Goal: Information Seeking & Learning: Find specific fact

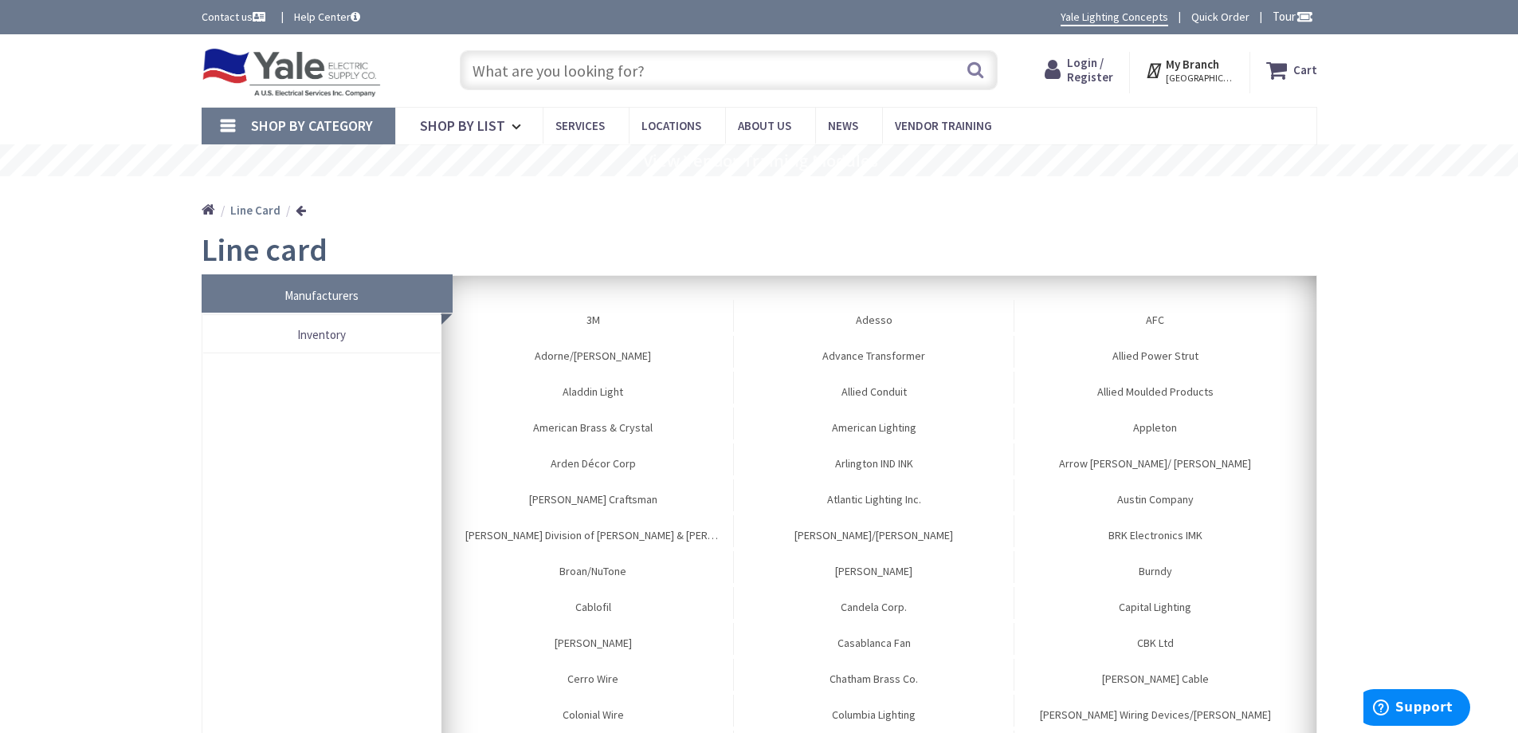
click at [503, 64] on input "text" at bounding box center [729, 70] width 538 height 40
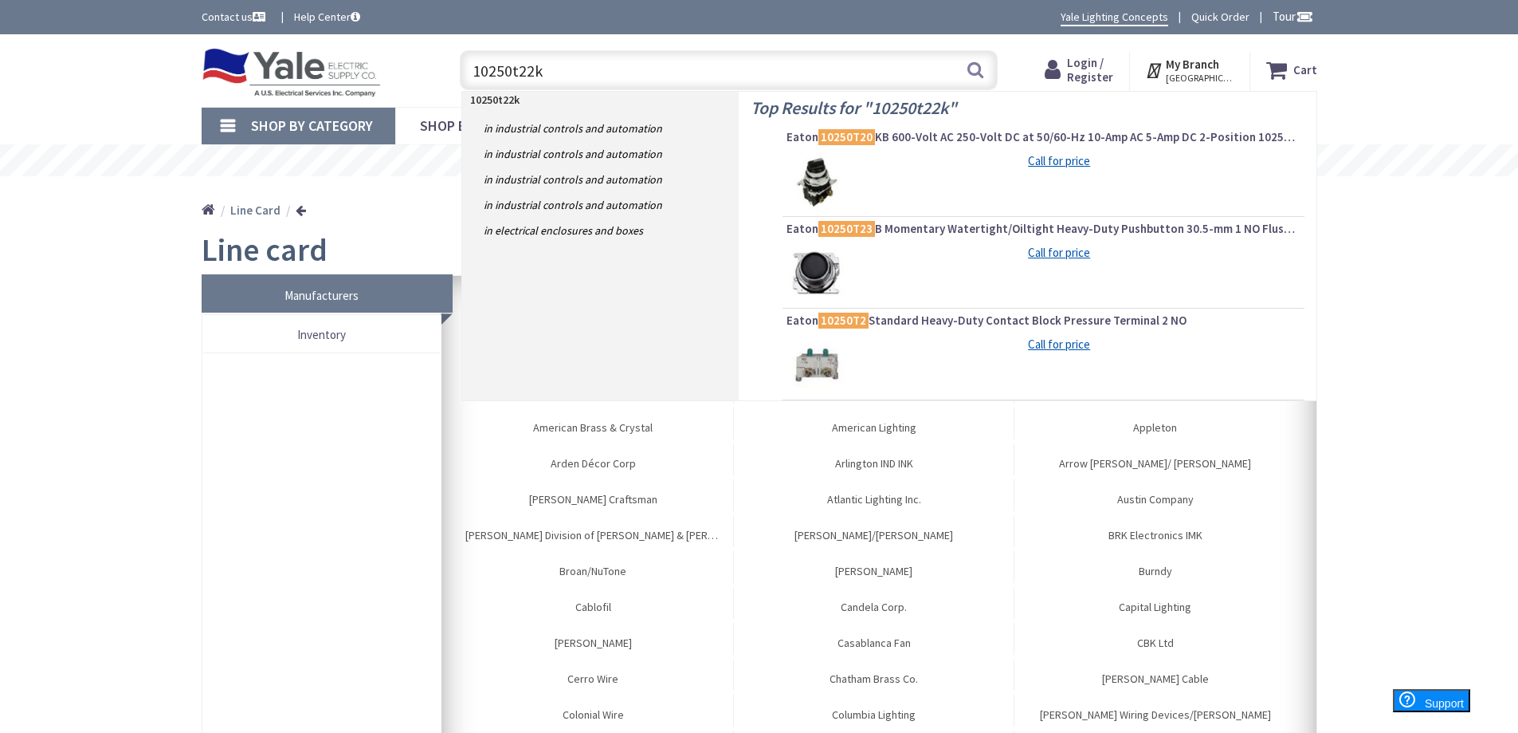
type input "10250t22kb"
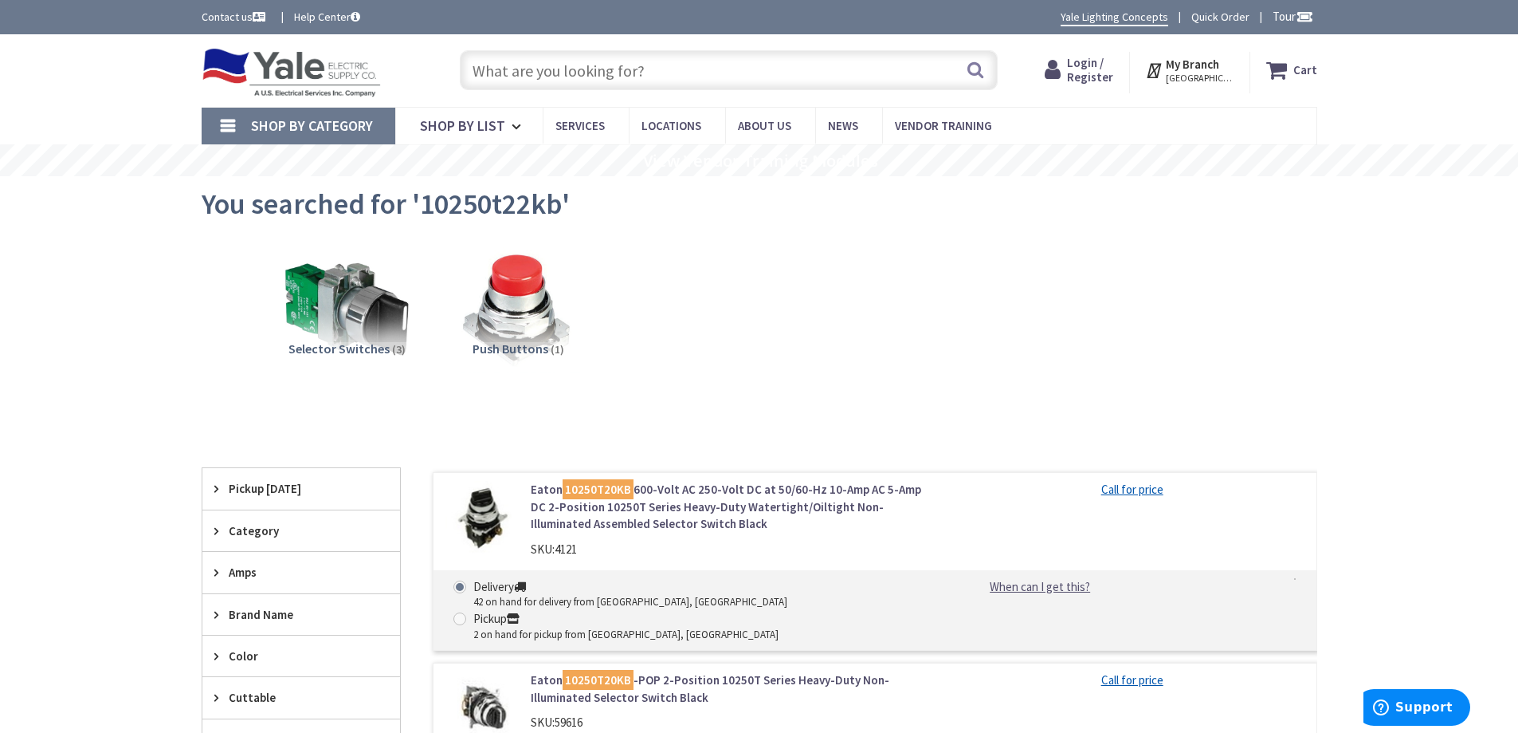
click at [510, 76] on input "text" at bounding box center [729, 70] width 538 height 40
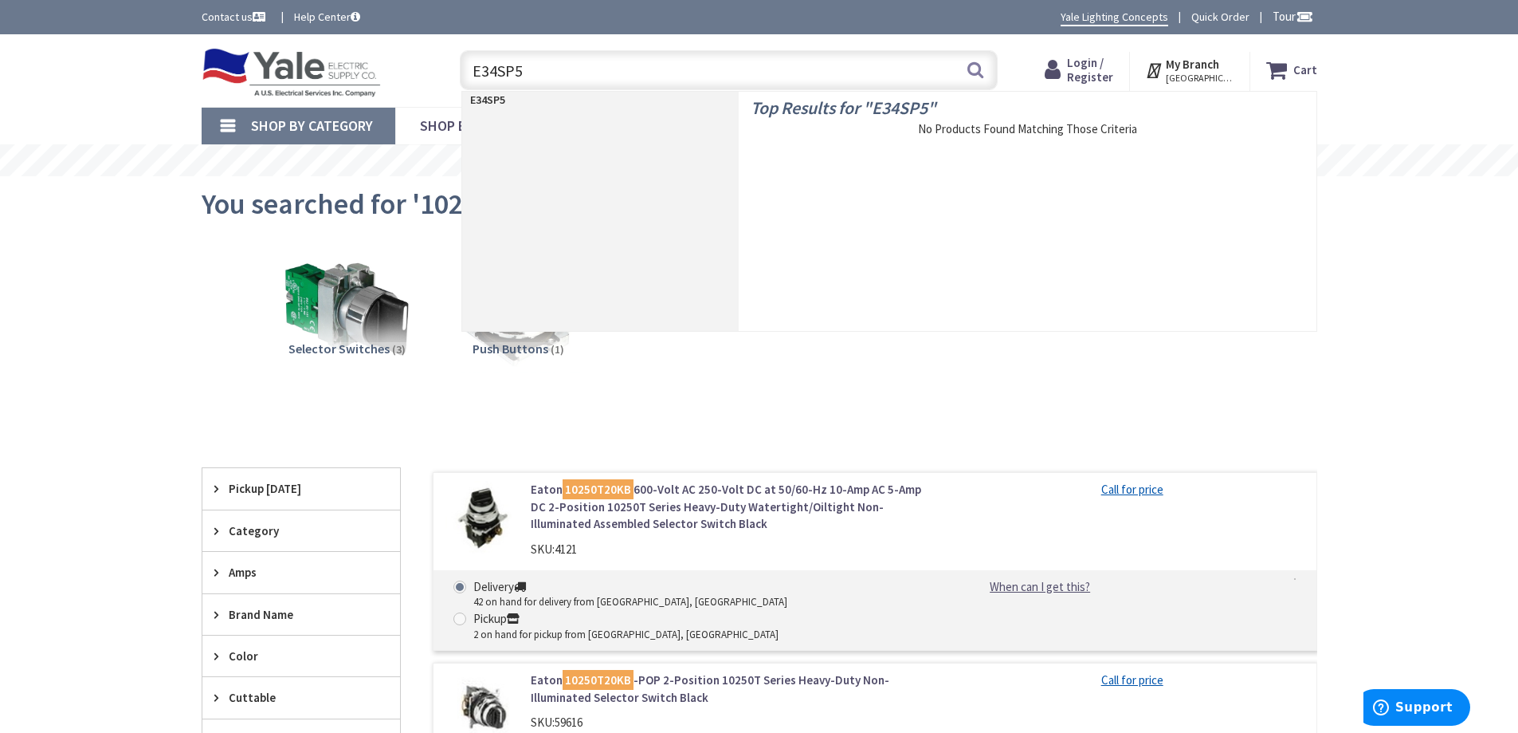
type input "E34SP51"
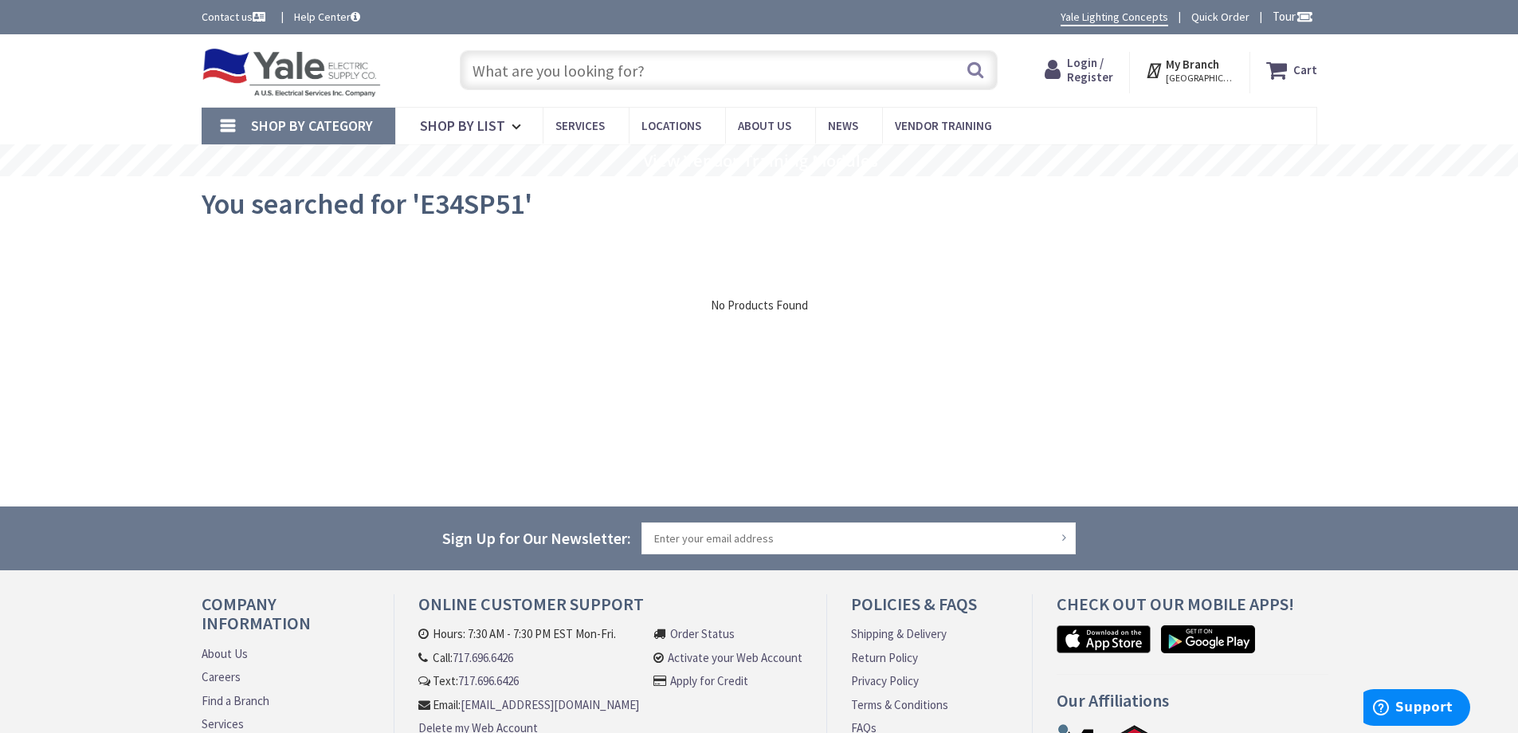
click at [511, 71] on input "text" at bounding box center [729, 70] width 538 height 40
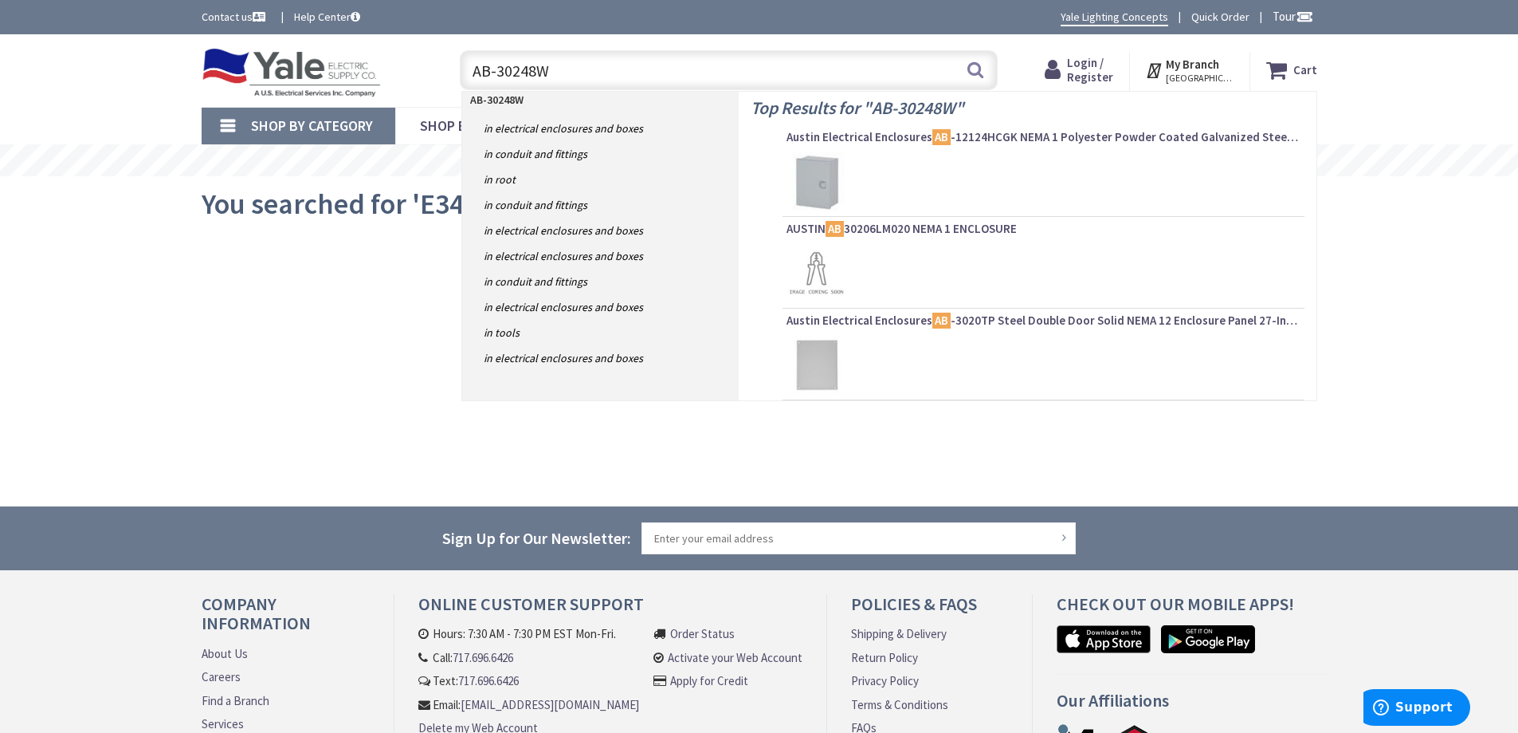
type input "AB-30248WL"
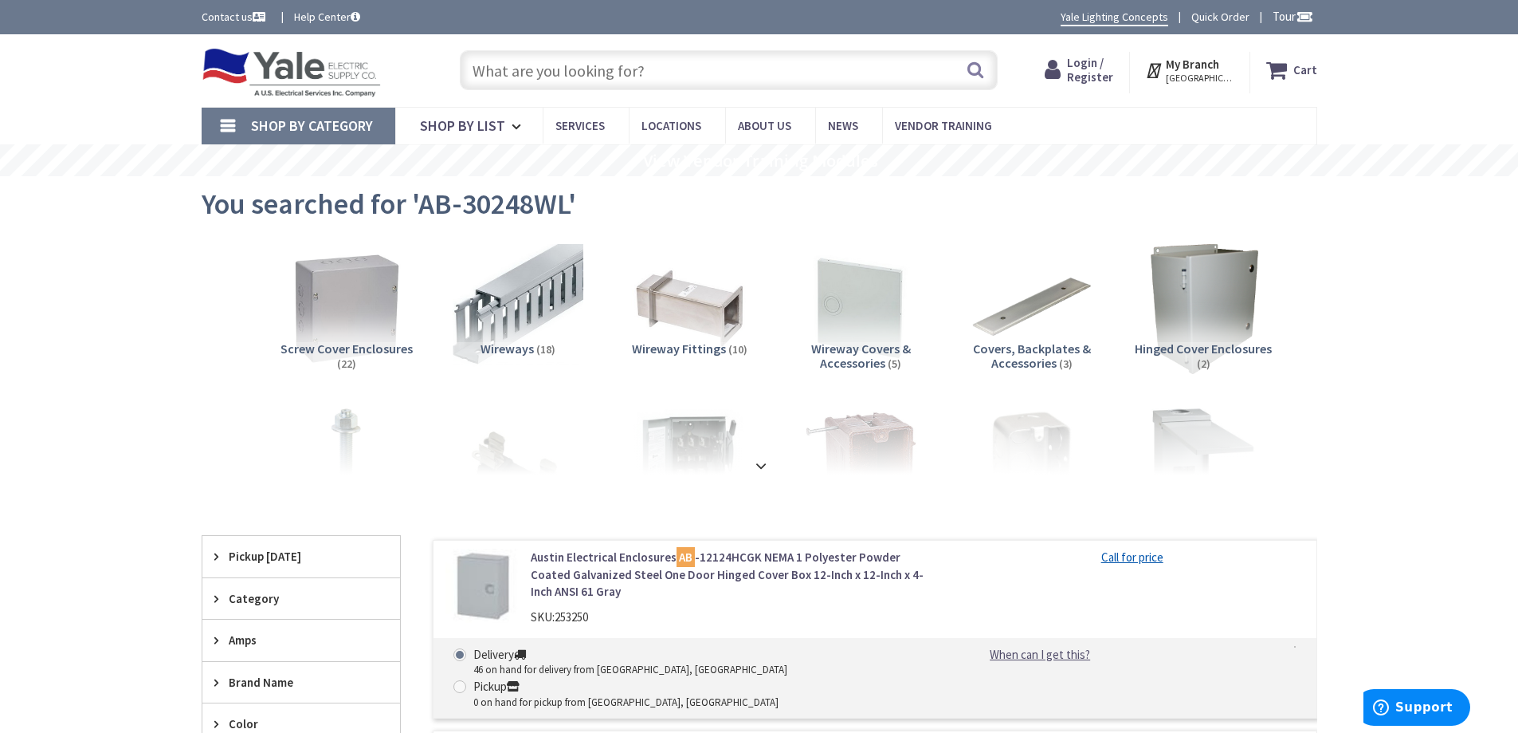
click at [492, 84] on input "text" at bounding box center [729, 70] width 538 height 40
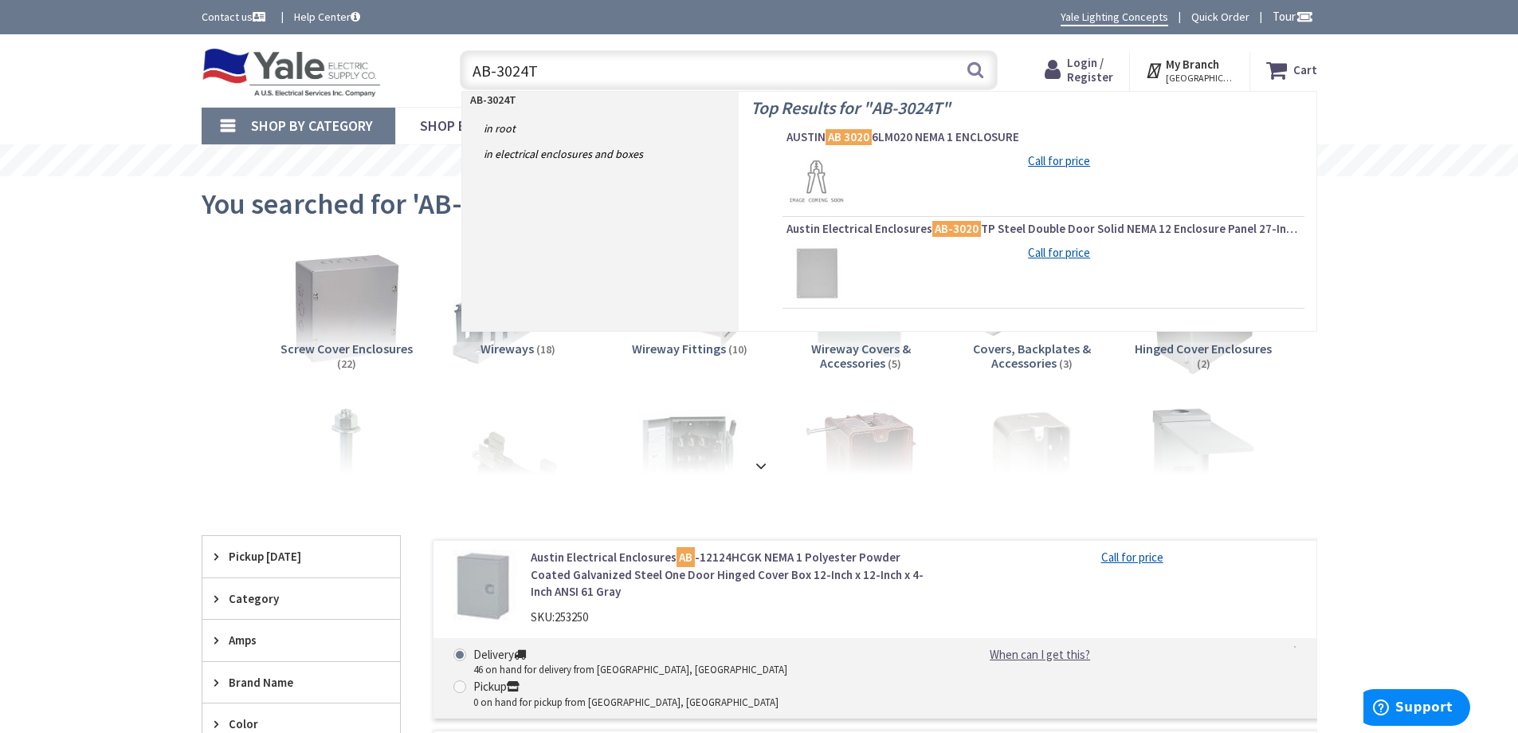
type input "AB-3024TP"
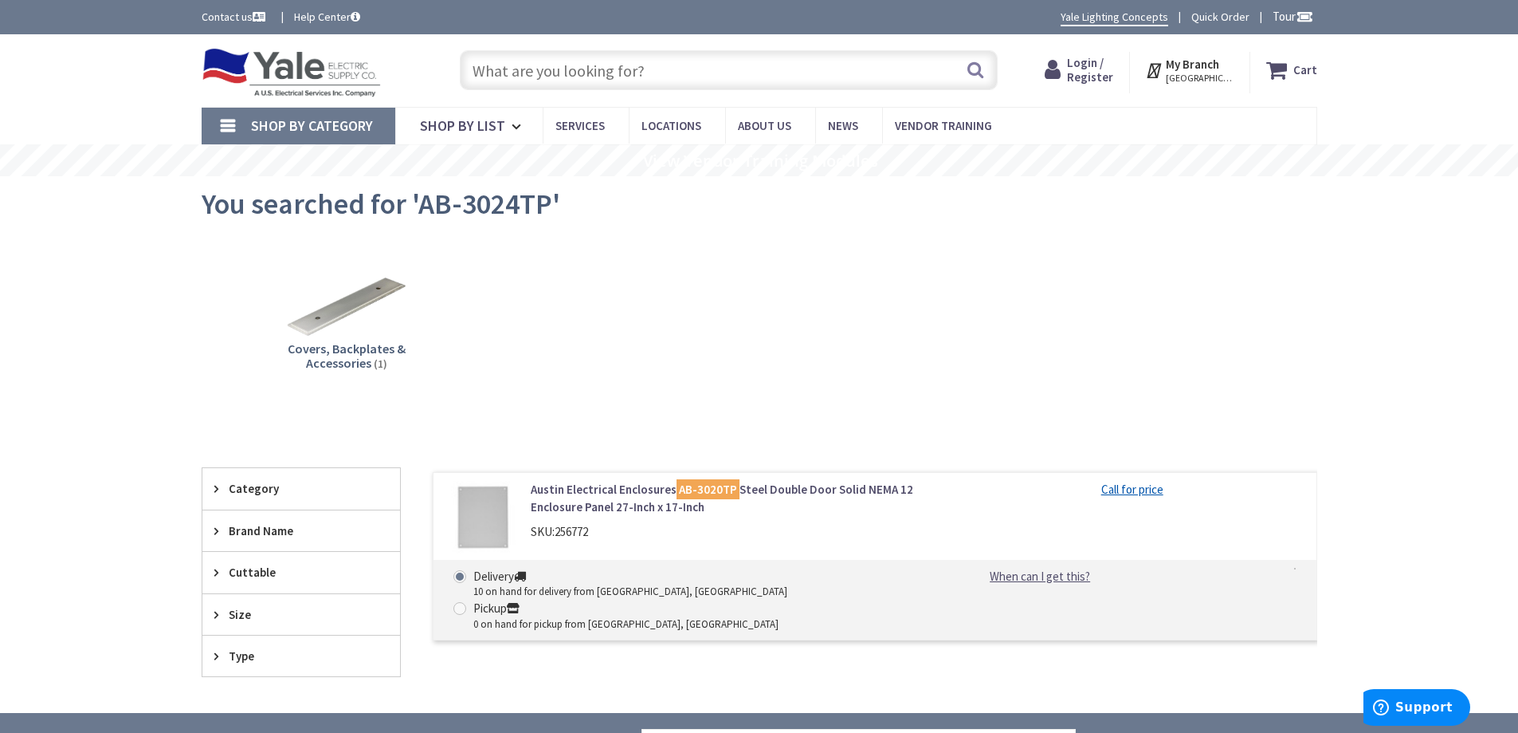
drag, startPoint x: 505, startPoint y: 57, endPoint x: 505, endPoint y: 74, distance: 16.7
click at [506, 65] on input "text" at bounding box center [729, 70] width 538 height 40
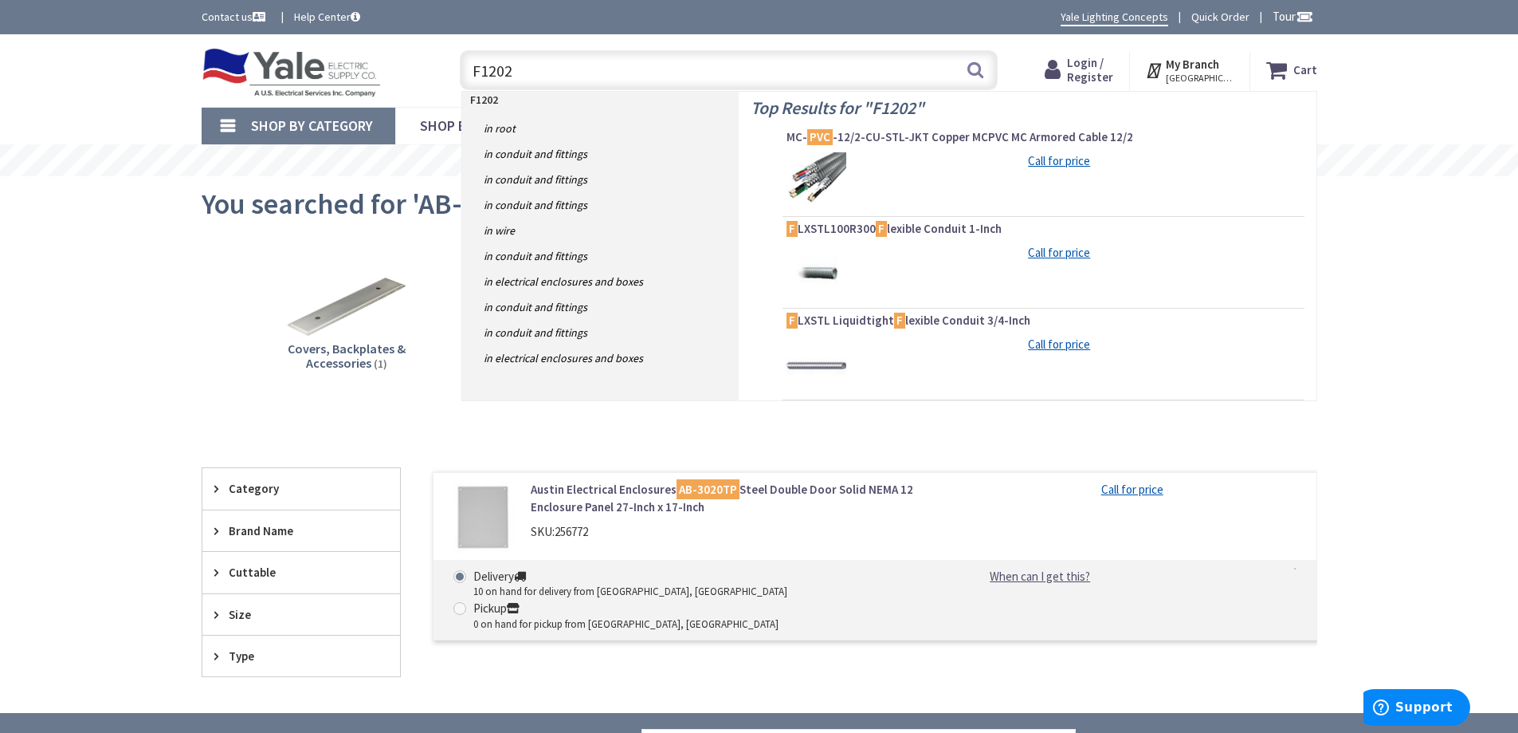
type input "F12022"
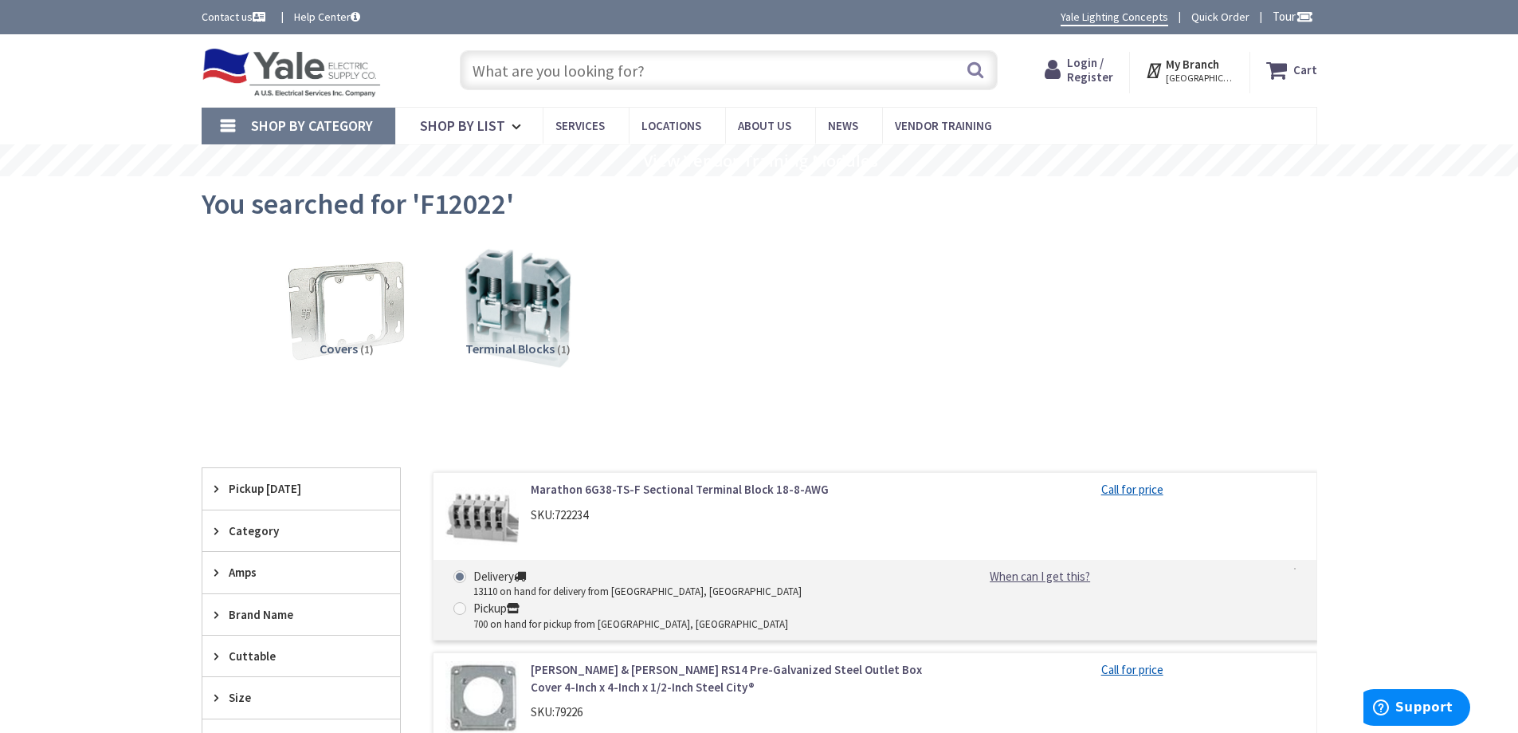
click at [487, 82] on input "text" at bounding box center [729, 70] width 538 height 40
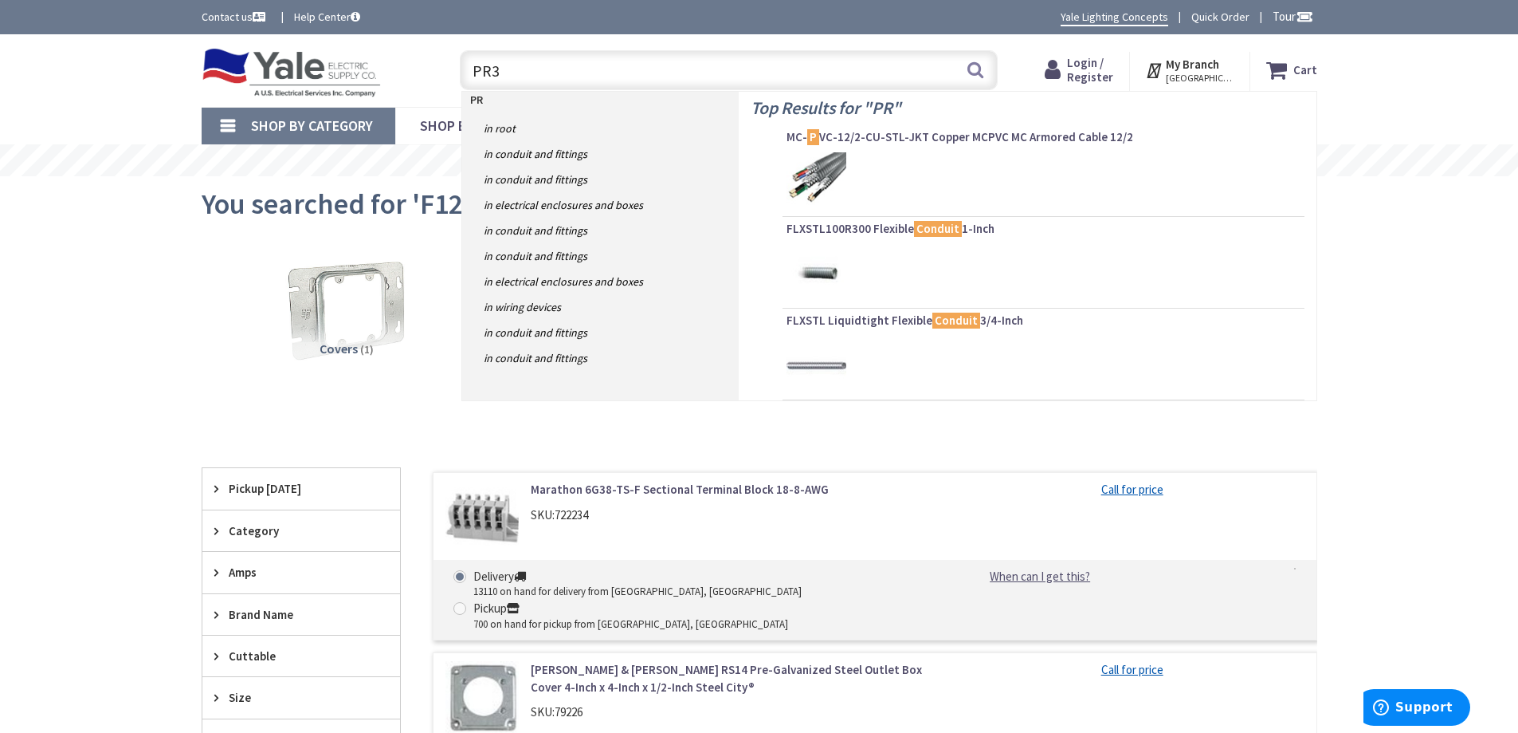
type input "PR30"
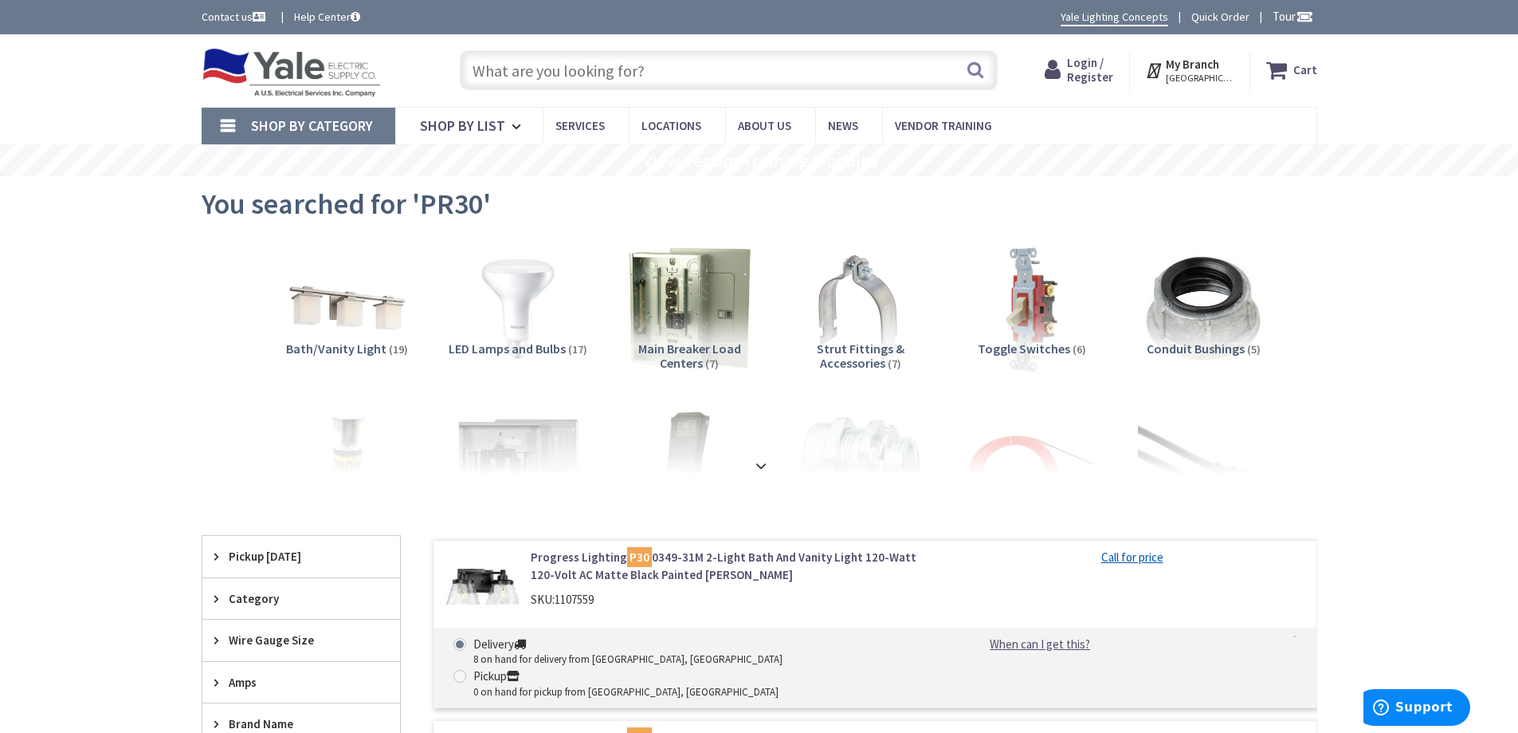
click at [501, 69] on input "text" at bounding box center [729, 70] width 538 height 40
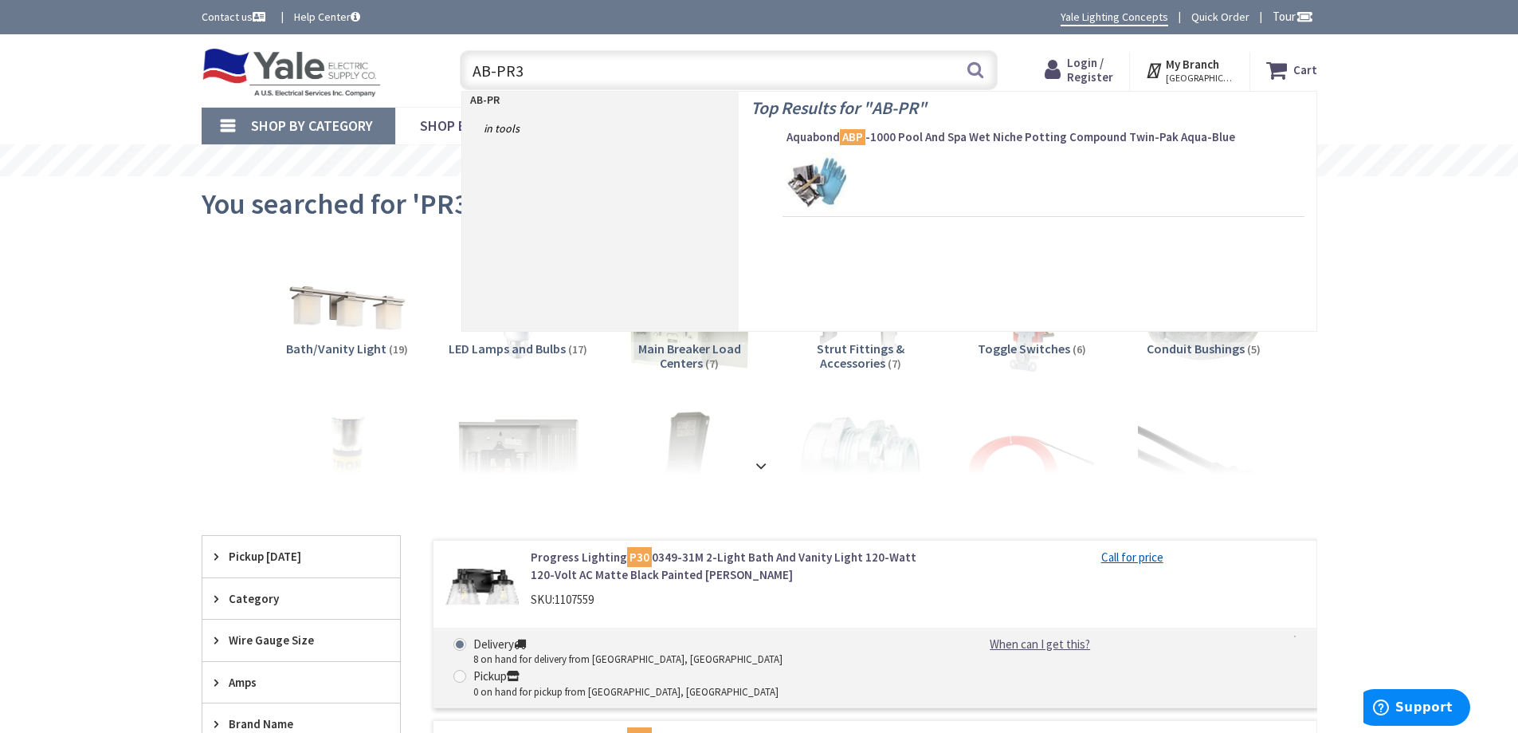
type input "AB-PR30"
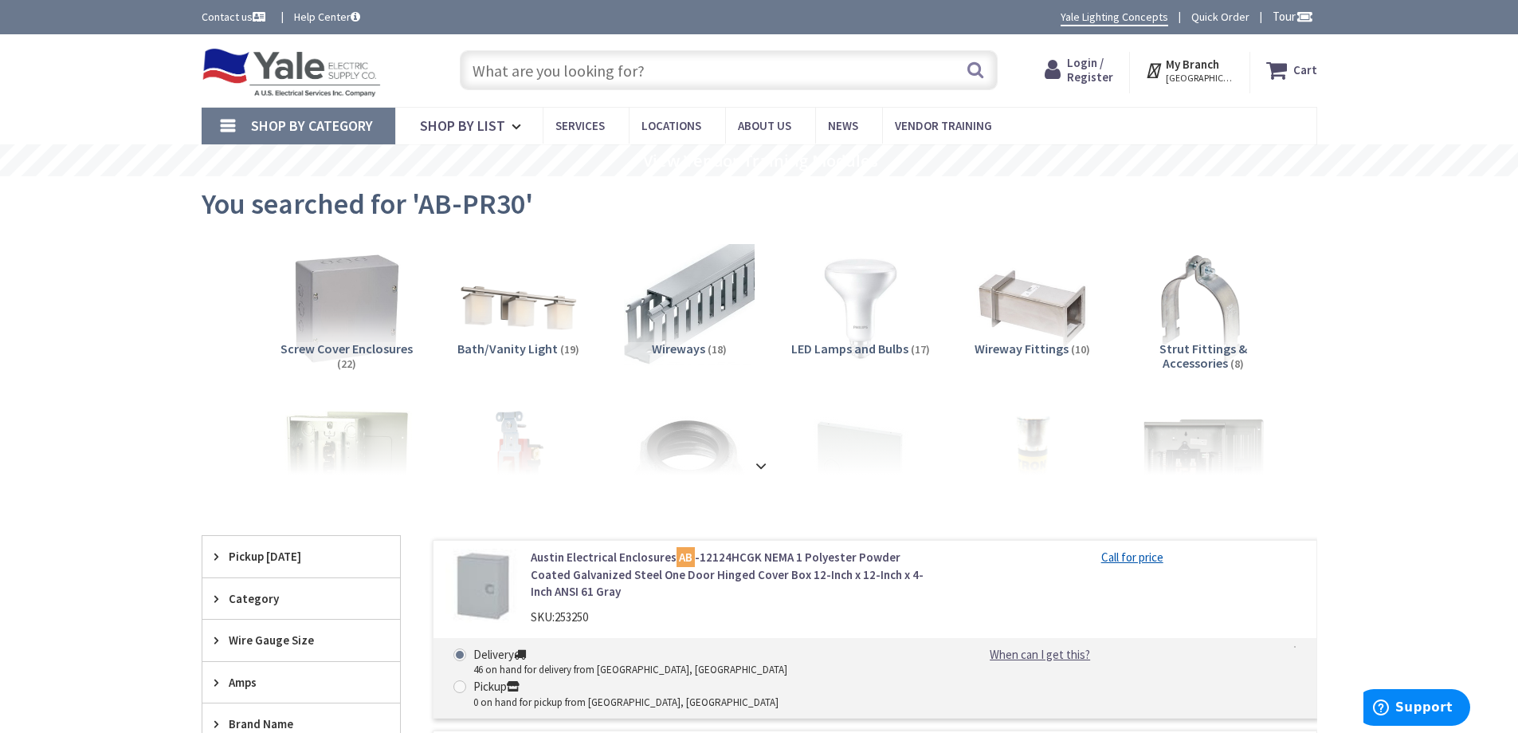
click at [484, 74] on input "text" at bounding box center [729, 70] width 538 height 40
click at [509, 67] on input "text" at bounding box center [729, 70] width 538 height 40
paste input "1SNA 115 116 R0700"
type input "1SNA 115 116 R0700"
